Goal: Task Accomplishment & Management: Use online tool/utility

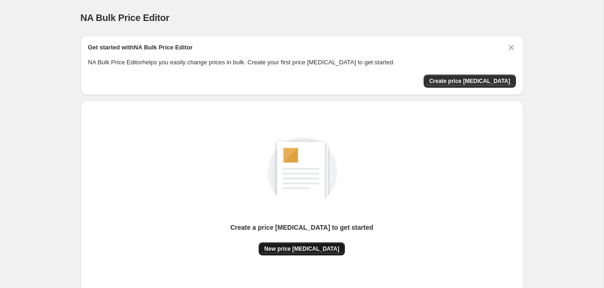
click at [313, 250] on span "New price [MEDICAL_DATA]" at bounding box center [301, 248] width 75 height 7
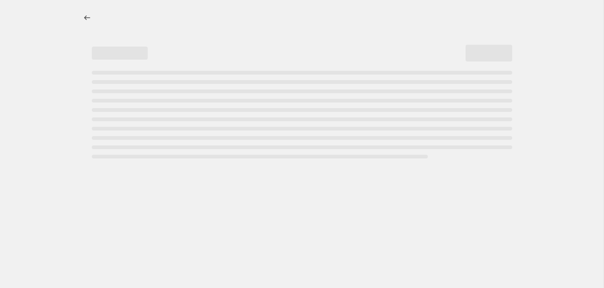
select select "percentage"
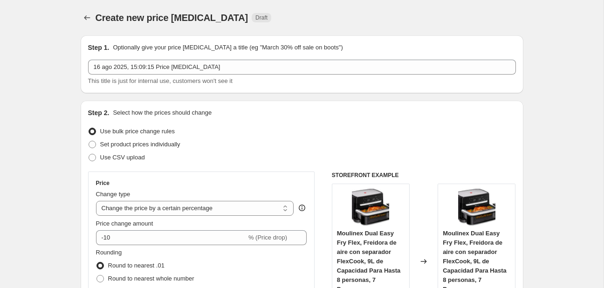
scroll to position [197, 0]
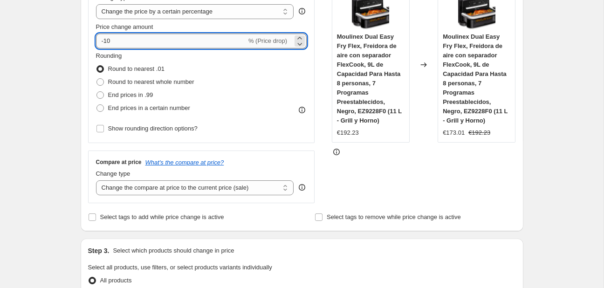
click at [220, 38] on input "-10" at bounding box center [171, 41] width 151 height 15
type input "-1"
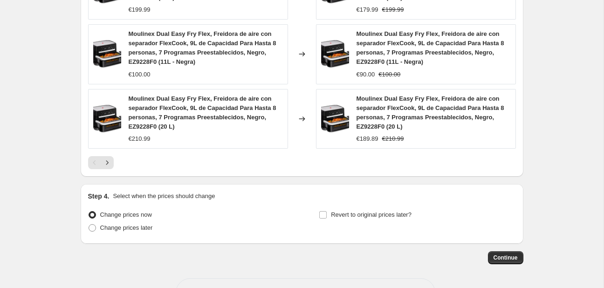
scroll to position [751, 0]
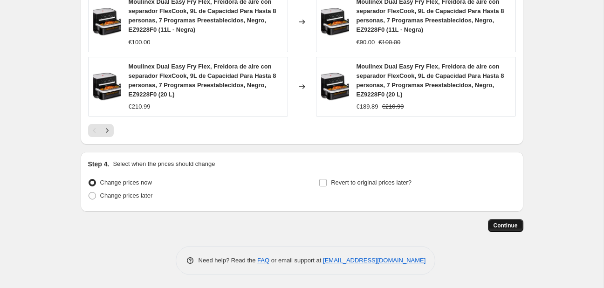
type input "-30"
click at [512, 220] on button "Continue" at bounding box center [505, 225] width 35 height 13
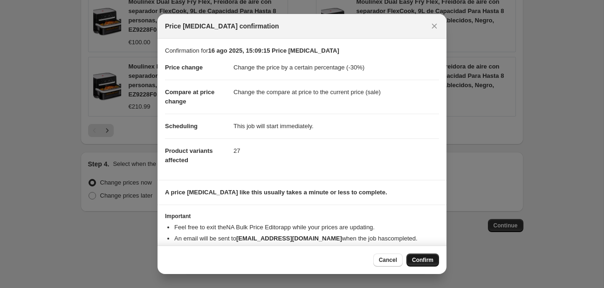
click at [421, 260] on span "Confirm" at bounding box center [422, 259] width 21 height 7
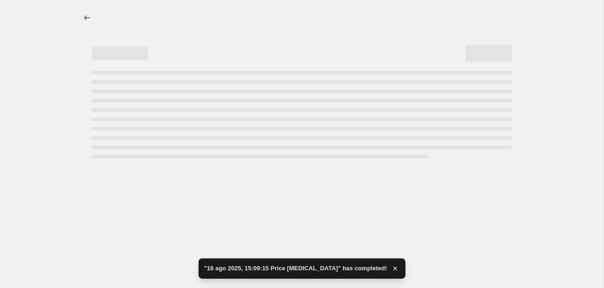
select select "percentage"
